Goal: Information Seeking & Learning: Learn about a topic

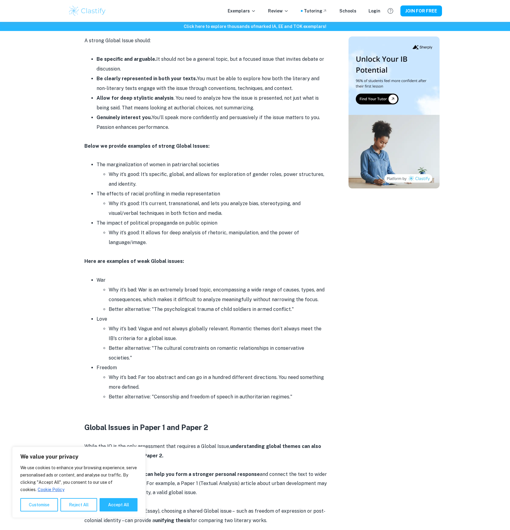
scroll to position [685, 0]
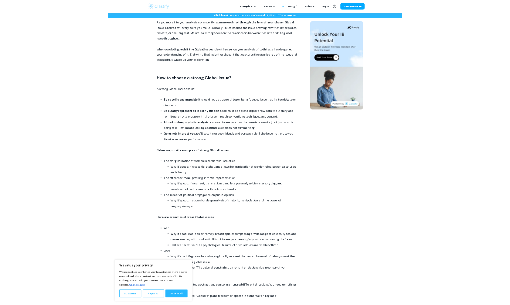
scroll to position [568, 0]
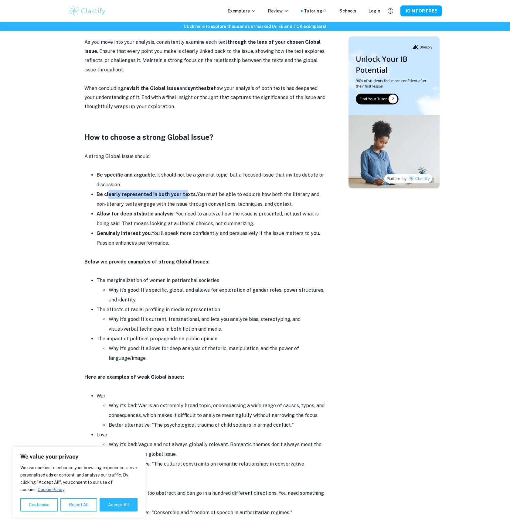
drag, startPoint x: 107, startPoint y: 196, endPoint x: 183, endPoint y: 195, distance: 75.6
click at [183, 195] on strong "Be clearly represented in both your texts." at bounding box center [147, 194] width 101 height 6
drag, startPoint x: 111, startPoint y: 213, endPoint x: 168, endPoint y: 214, distance: 57.1
click at [168, 214] on strong "Allow for deep stylistic analysis" at bounding box center [135, 214] width 77 height 6
